Goal: Task Accomplishment & Management: Complete application form

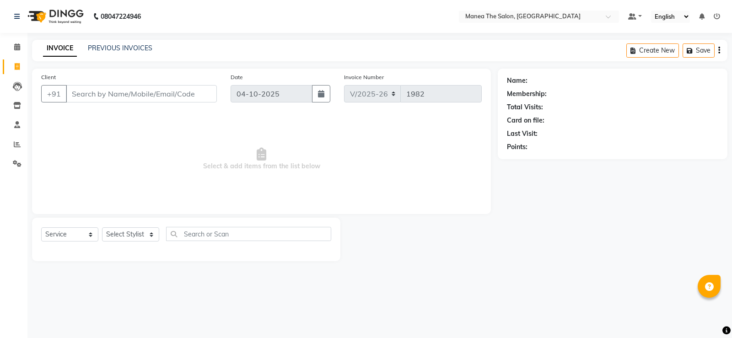
select select "5514"
select select "service"
click at [139, 234] on select "Select Stylist [PERSON_NAME] [PERSON_NAME] [PERSON_NAME] [PERSON_NAME] [PERSON_…" at bounding box center [130, 234] width 57 height 14
select select "90670"
click at [102, 227] on select "Select Stylist [PERSON_NAME] [PERSON_NAME] [PERSON_NAME] [PERSON_NAME] [PERSON_…" at bounding box center [130, 234] width 57 height 14
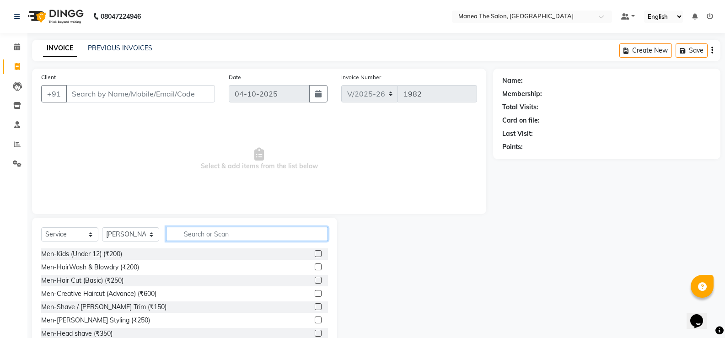
click at [196, 229] on input "text" at bounding box center [247, 234] width 162 height 14
type input "eye"
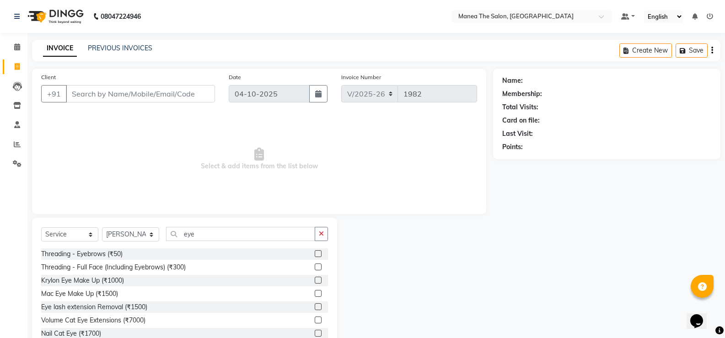
click at [315, 255] on label at bounding box center [318, 253] width 7 height 7
click at [315, 255] on input "checkbox" at bounding box center [318, 254] width 6 height 6
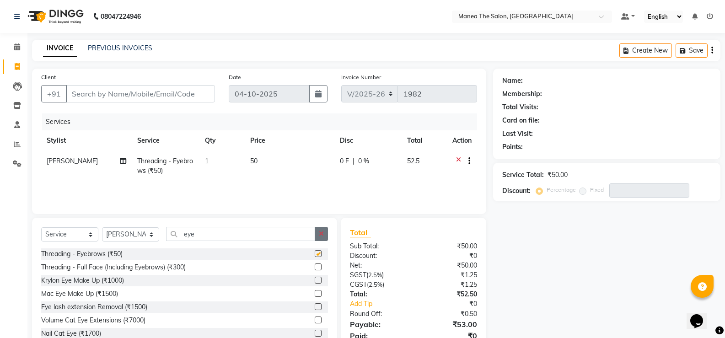
checkbox input "false"
click at [321, 233] on icon "button" at bounding box center [321, 234] width 5 height 6
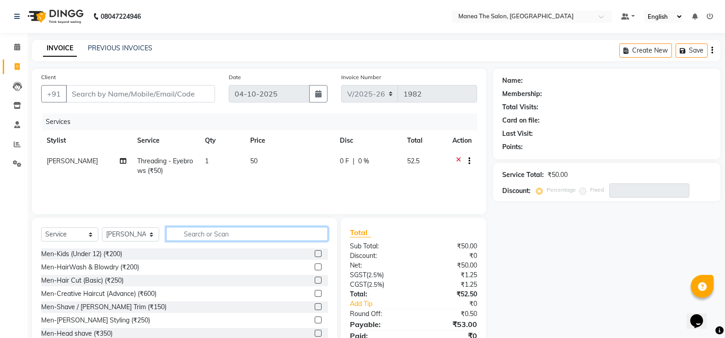
click at [313, 235] on input "text" at bounding box center [247, 234] width 162 height 14
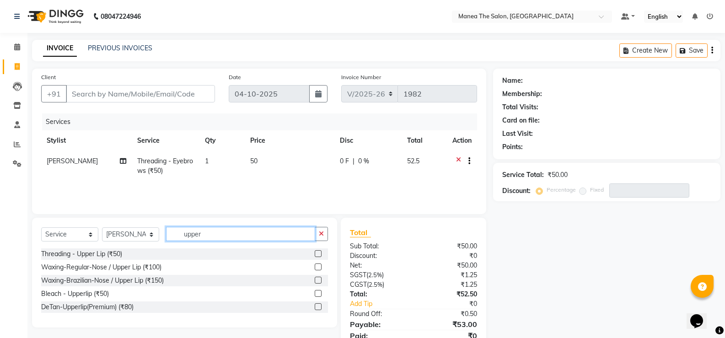
type input "upper"
click at [316, 279] on label at bounding box center [318, 280] width 7 height 7
click at [316, 279] on input "checkbox" at bounding box center [318, 281] width 6 height 6
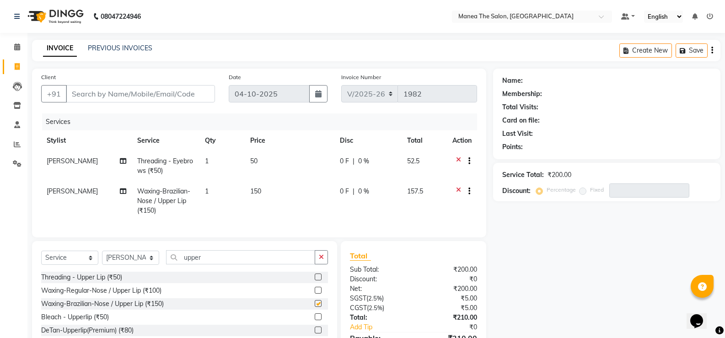
click at [316, 279] on div at bounding box center [321, 277] width 13 height 11
checkbox input "false"
click at [137, 89] on input "Client" at bounding box center [140, 93] width 149 height 17
type input "7"
type input "0"
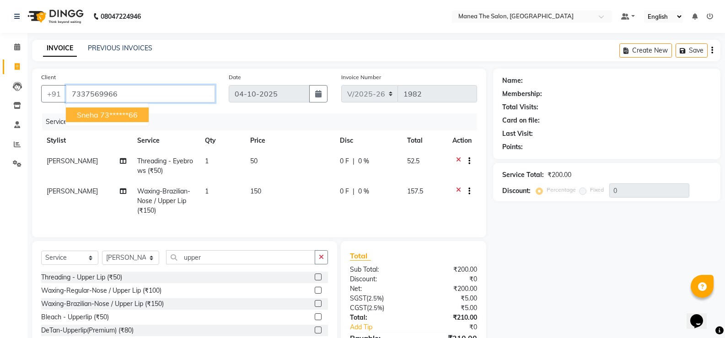
type input "7337569966"
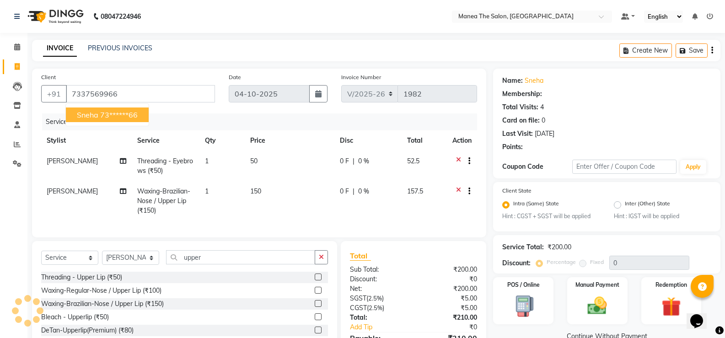
select select "1: Object"
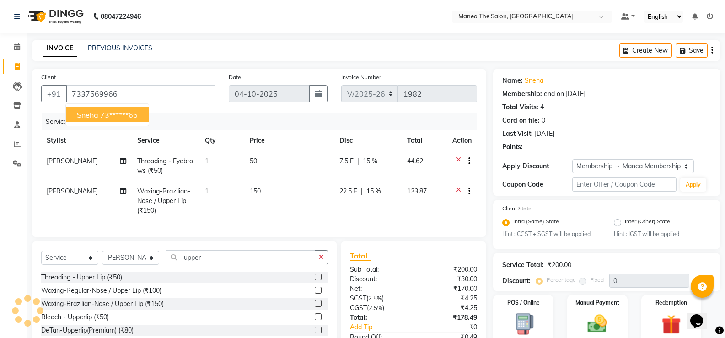
type input "15"
click at [141, 119] on button "Sneha 73******66" at bounding box center [107, 115] width 83 height 15
type input "73******66"
type input "0"
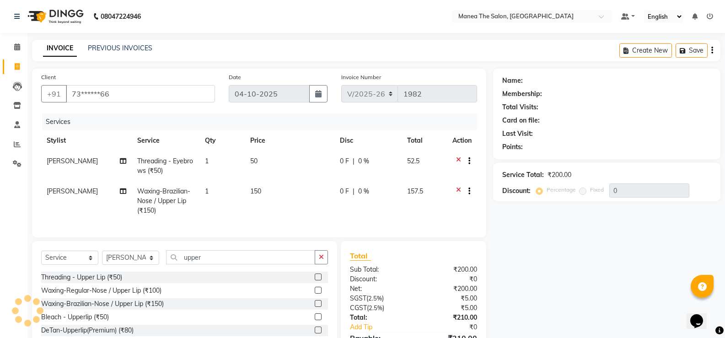
select select "1: Object"
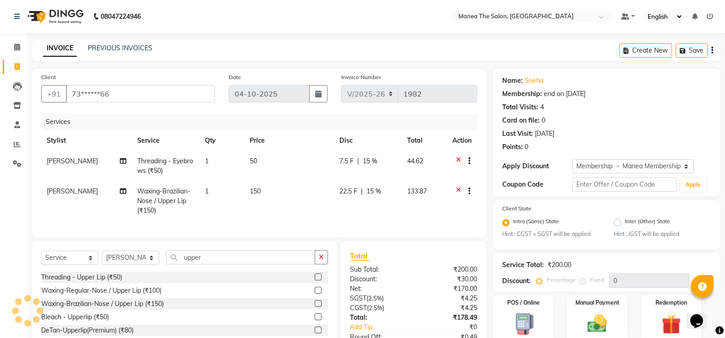
type input "15"
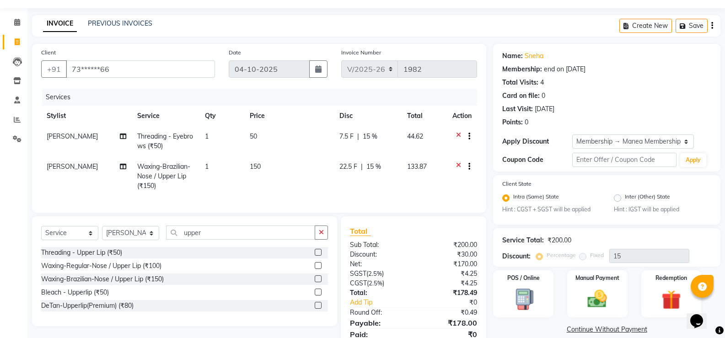
scroll to position [68, 0]
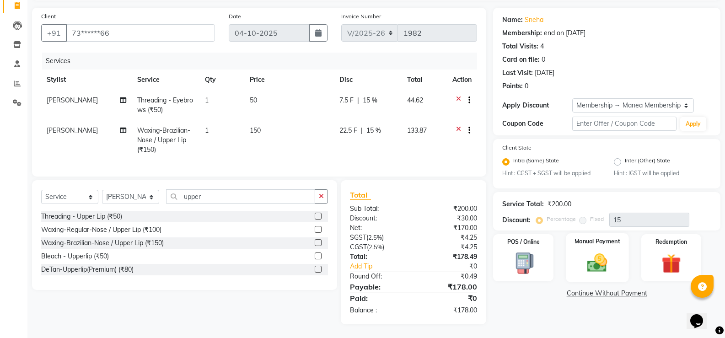
click at [582, 256] on img at bounding box center [597, 263] width 32 height 23
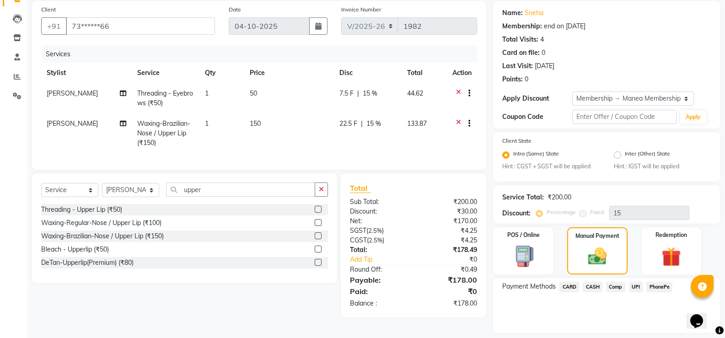
click at [635, 285] on span "UPI" at bounding box center [636, 287] width 14 height 11
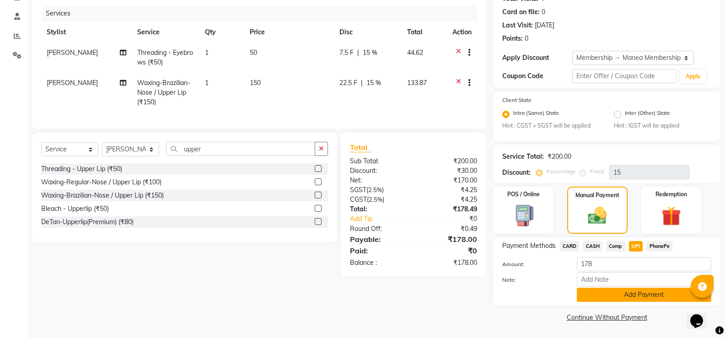
click at [653, 297] on button "Add Payment" at bounding box center [644, 295] width 135 height 14
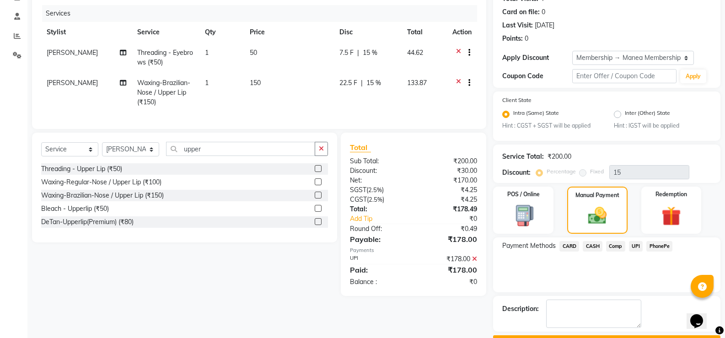
scroll to position [134, 0]
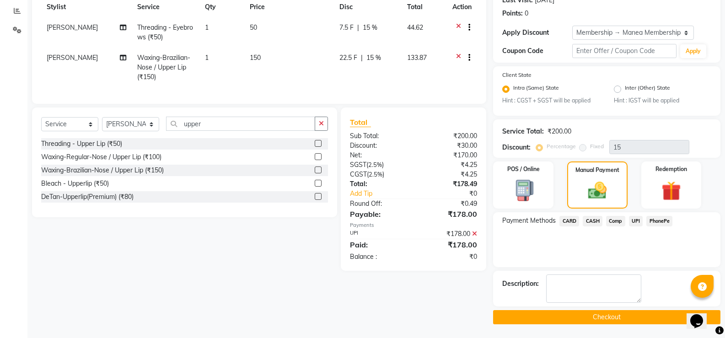
click at [651, 315] on button "Checkout" at bounding box center [606, 317] width 227 height 14
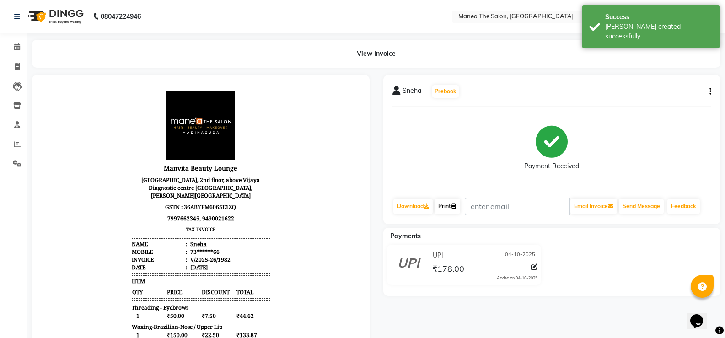
click at [460, 210] on link "Print" at bounding box center [448, 207] width 26 height 16
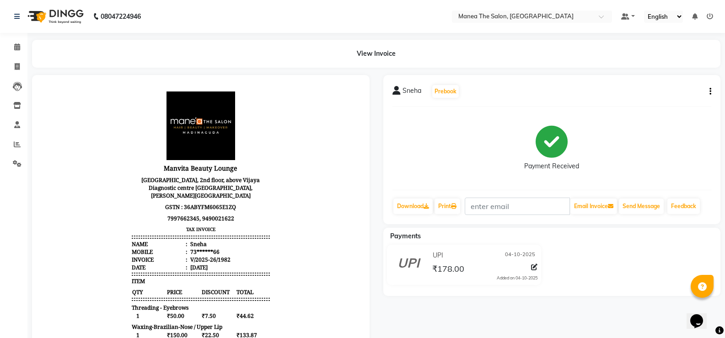
select select "service"
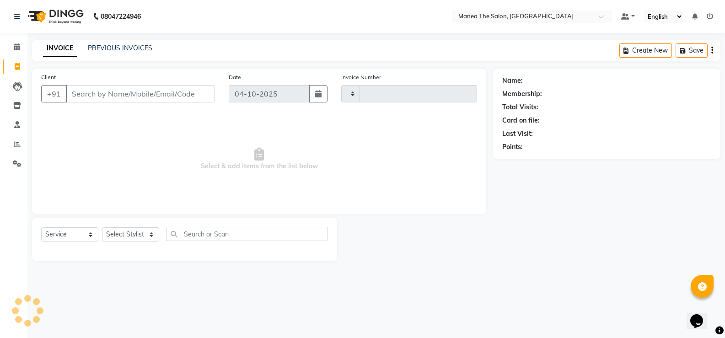
type input "1983"
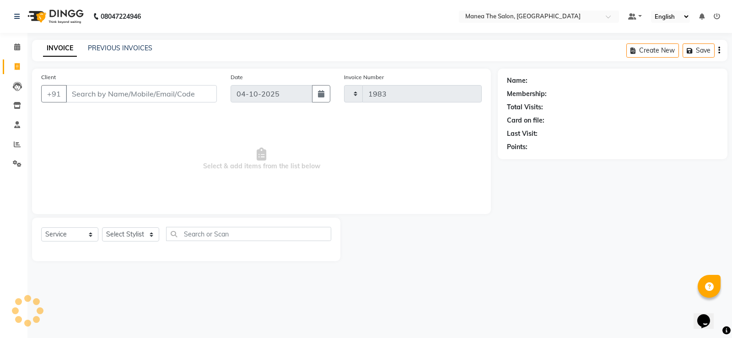
select select "5514"
click at [152, 233] on select "Select Stylist [PERSON_NAME] [PERSON_NAME] [PERSON_NAME] [PERSON_NAME] [PERSON_…" at bounding box center [130, 234] width 57 height 14
click at [152, 235] on select "Select Stylist [PERSON_NAME] [PERSON_NAME] [PERSON_NAME] [PERSON_NAME] [PERSON_…" at bounding box center [130, 234] width 57 height 14
select select "91732"
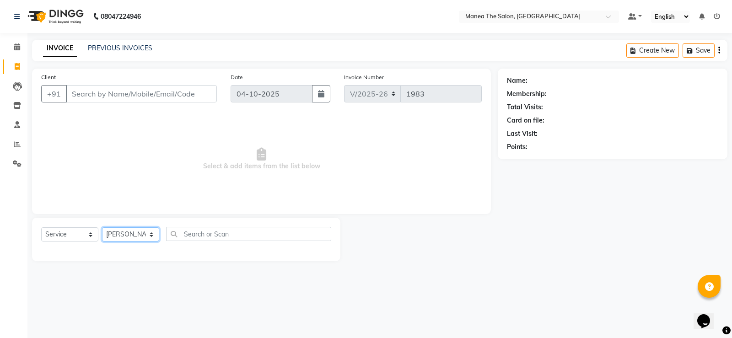
click at [102, 227] on select "Select Stylist [PERSON_NAME] [PERSON_NAME] [PERSON_NAME] [PERSON_NAME] [PERSON_…" at bounding box center [130, 234] width 57 height 14
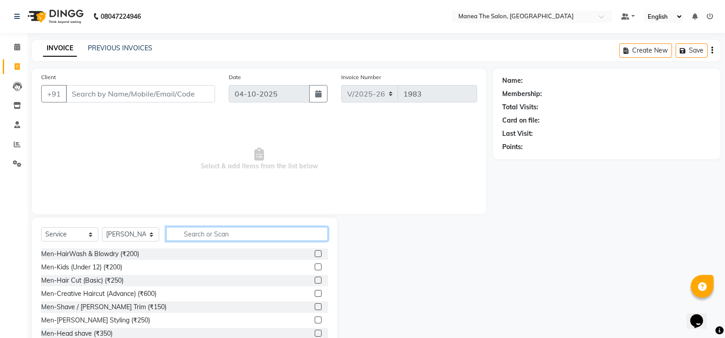
click at [205, 233] on input "text" at bounding box center [247, 234] width 162 height 14
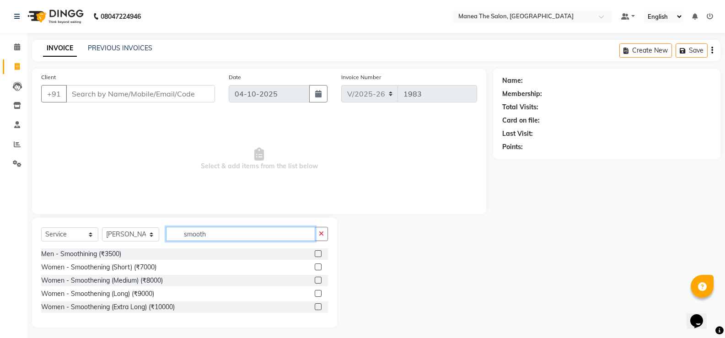
type input "smooth"
click at [130, 228] on select "Select Stylist [PERSON_NAME] [PERSON_NAME] [PERSON_NAME] [PERSON_NAME] [PERSON_…" at bounding box center [130, 234] width 57 height 14
select select "90670"
click at [102, 227] on select "Select Stylist [PERSON_NAME] [PERSON_NAME] [PERSON_NAME] [PERSON_NAME] [PERSON_…" at bounding box center [130, 234] width 57 height 14
click at [130, 171] on span "Select & add items from the list below" at bounding box center [259, 159] width 436 height 92
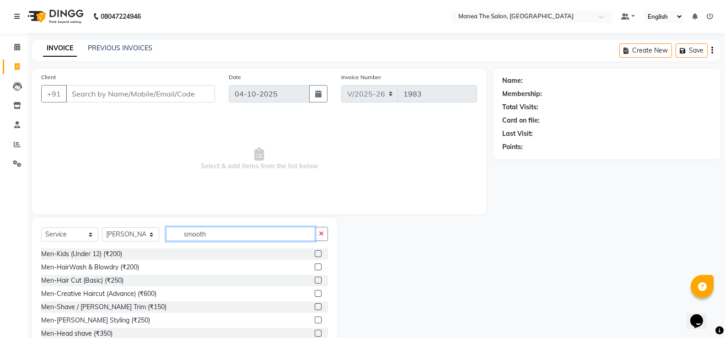
click at [222, 234] on input "smooth" at bounding box center [240, 234] width 149 height 14
type input "s"
type input "eye"
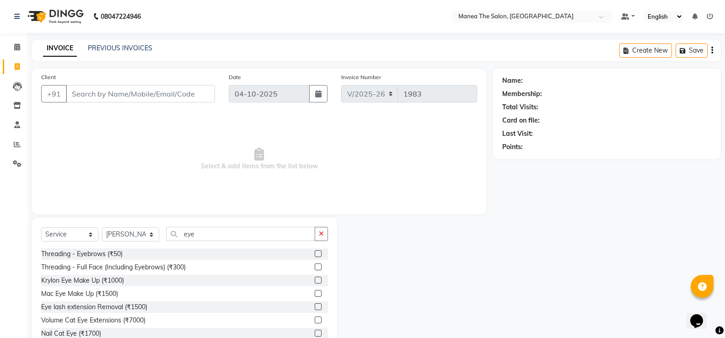
click at [315, 253] on label at bounding box center [318, 253] width 7 height 7
click at [315, 253] on input "checkbox" at bounding box center [318, 254] width 6 height 6
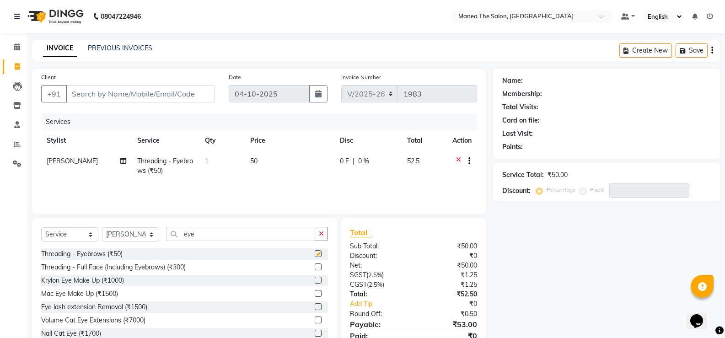
checkbox input "false"
click at [319, 235] on icon "button" at bounding box center [321, 234] width 5 height 6
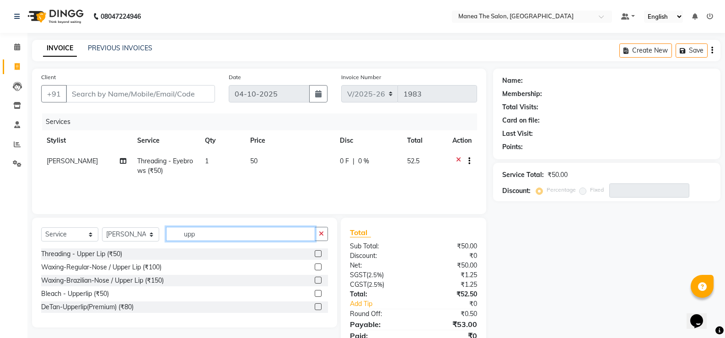
type input "upp"
click at [319, 279] on label at bounding box center [318, 280] width 7 height 7
click at [319, 279] on input "checkbox" at bounding box center [318, 281] width 6 height 6
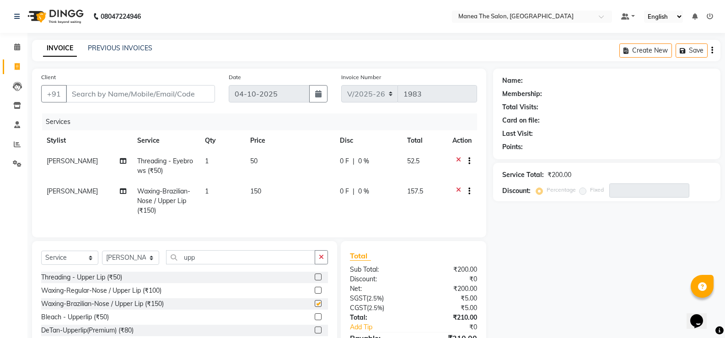
checkbox input "false"
click at [315, 264] on button "button" at bounding box center [321, 257] width 13 height 14
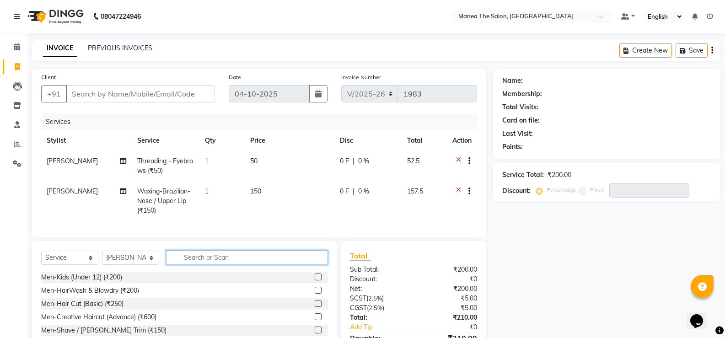
click at [305, 264] on input "text" at bounding box center [247, 257] width 162 height 14
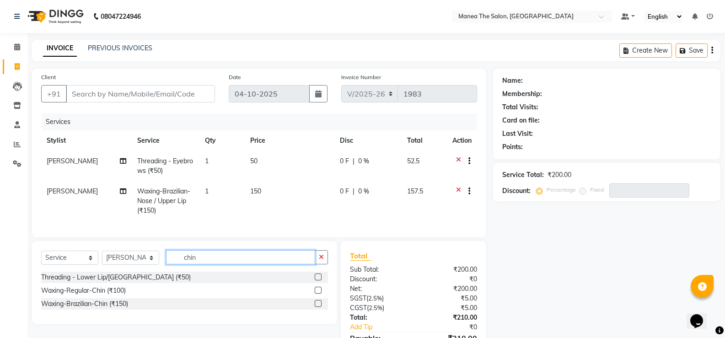
type input "chin"
click at [321, 307] on label at bounding box center [318, 303] width 7 height 7
click at [321, 307] on input "checkbox" at bounding box center [318, 304] width 6 height 6
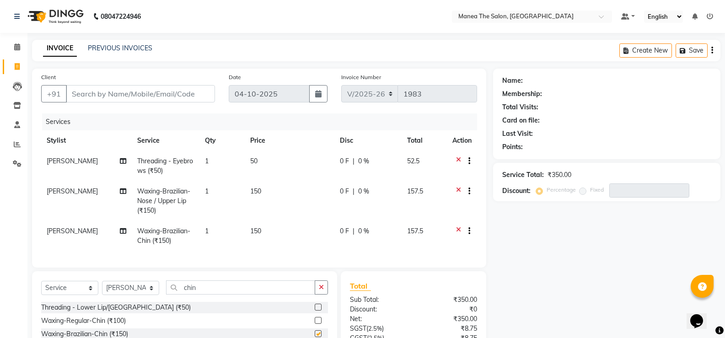
checkbox input "false"
click at [213, 295] on input "chin" at bounding box center [240, 288] width 149 height 14
type input "c"
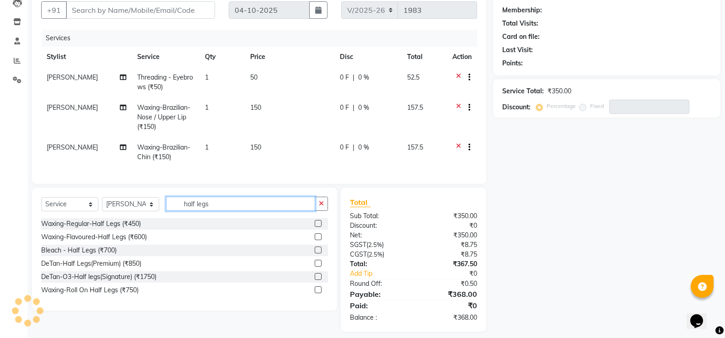
scroll to position [98, 0]
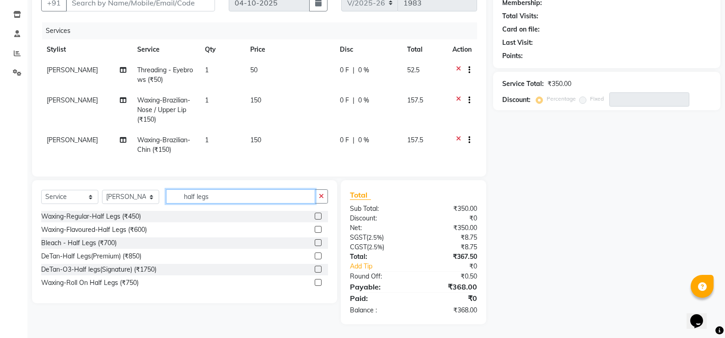
type input "half legs"
click at [317, 229] on label at bounding box center [318, 229] width 7 height 7
click at [317, 229] on input "checkbox" at bounding box center [318, 230] width 6 height 6
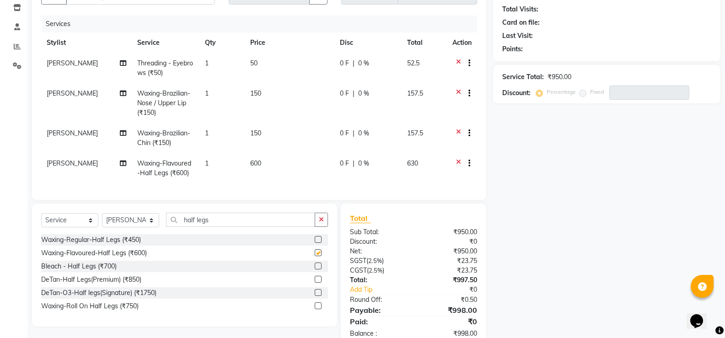
checkbox input "false"
